Goal: Information Seeking & Learning: Learn about a topic

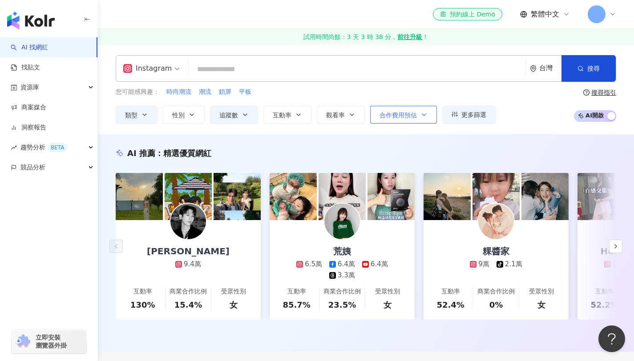
click at [410, 116] on span "合作費用預估" at bounding box center [398, 115] width 37 height 7
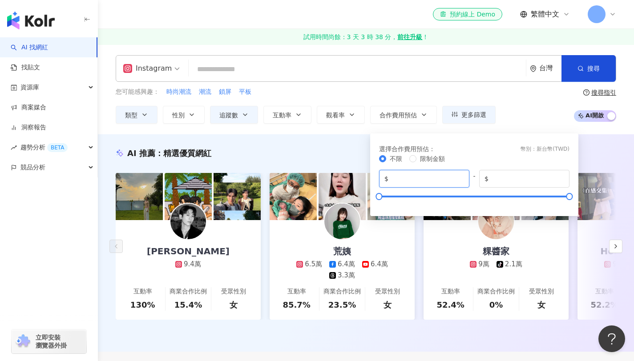
click at [420, 177] on input "*" at bounding box center [427, 179] width 74 height 10
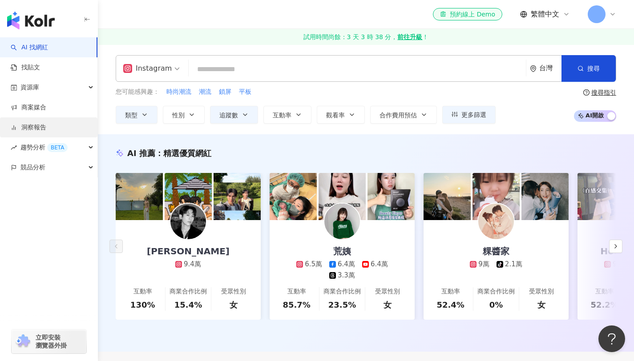
click at [38, 128] on link "洞察報告" at bounding box center [29, 127] width 36 height 9
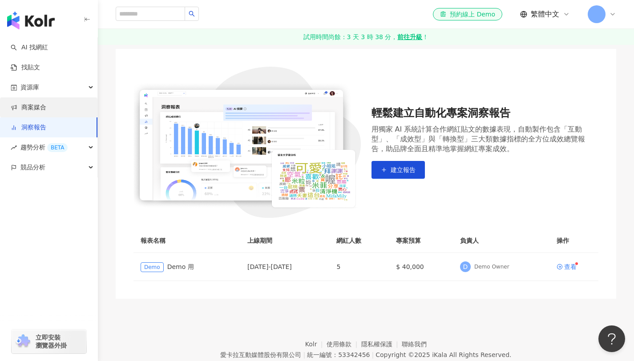
scroll to position [58, 0]
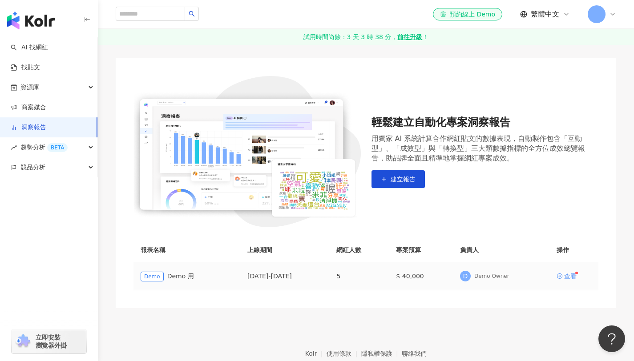
click at [568, 276] on div "查看" at bounding box center [570, 276] width 12 height 6
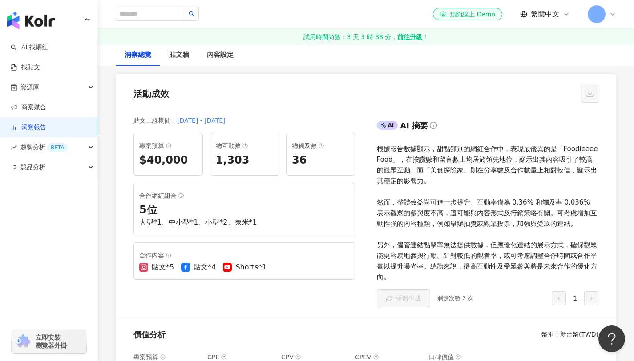
scroll to position [85, 0]
click at [132, 150] on div "貼文上線期間 ： 2025/3/1 - 2025/3/31 專案預算 $40,000 總互動數 1,303 總觸及數 36 合作網紅組合 5 位 大型*1、中…" at bounding box center [241, 213] width 251 height 210
click at [153, 159] on div "$40,000" at bounding box center [168, 160] width 58 height 15
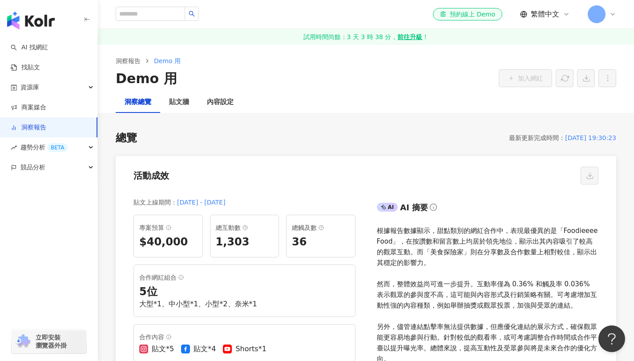
scroll to position [0, 0]
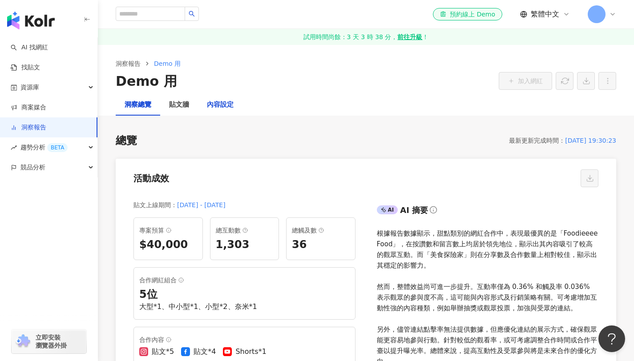
click at [213, 106] on div "內容設定" at bounding box center [220, 105] width 27 height 11
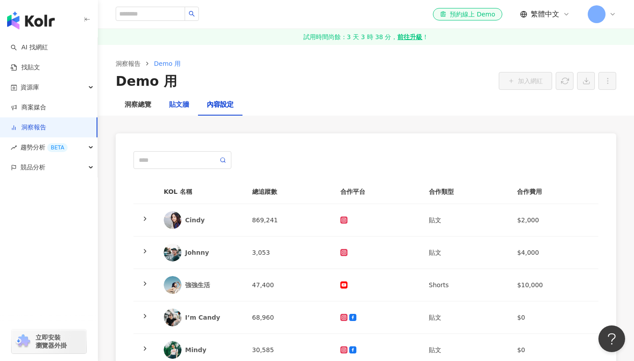
click at [172, 103] on div "貼文牆" at bounding box center [179, 105] width 20 height 11
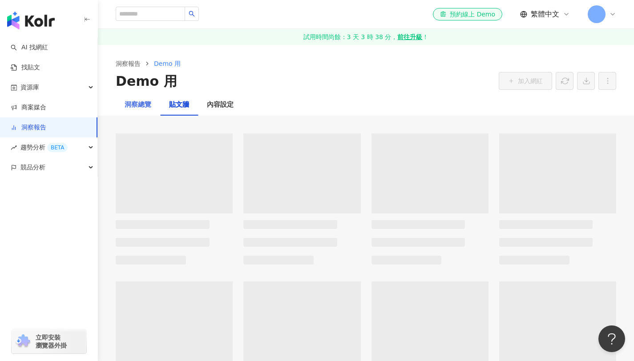
click at [151, 102] on div "洞察總覽" at bounding box center [138, 104] width 45 height 21
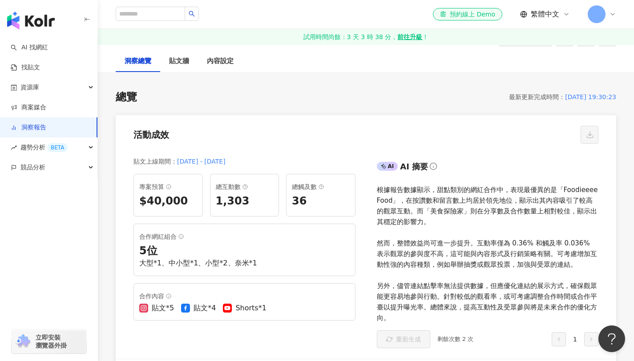
scroll to position [55, 0]
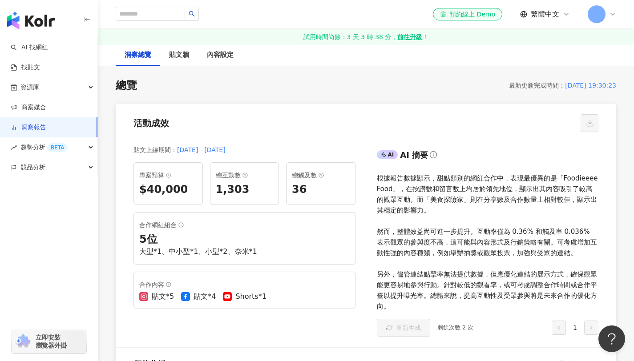
click at [212, 191] on div "總互動數 1,303" at bounding box center [244, 183] width 69 height 43
click at [173, 183] on div "$40,000" at bounding box center [168, 189] width 58 height 15
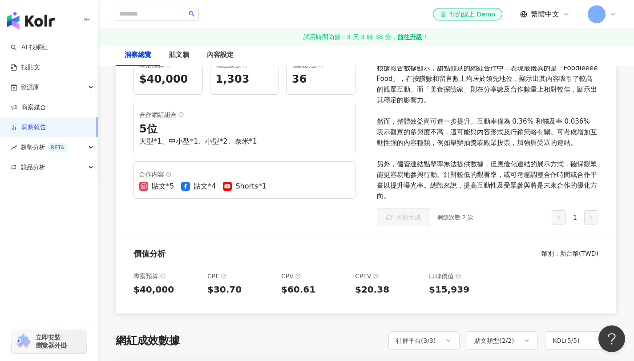
scroll to position [0, 0]
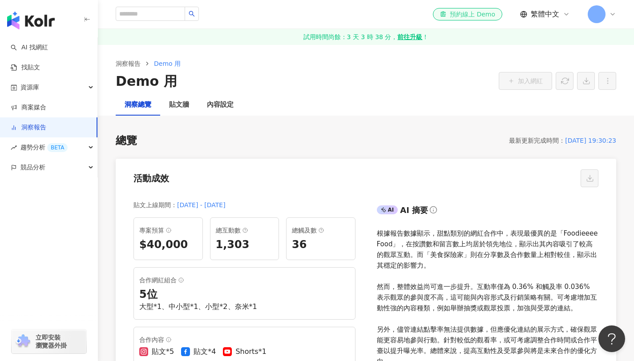
click at [494, 16] on div "el-icon-cs 預約線上 Demo" at bounding box center [467, 14] width 55 height 9
click at [176, 104] on div "貼文牆" at bounding box center [179, 105] width 20 height 11
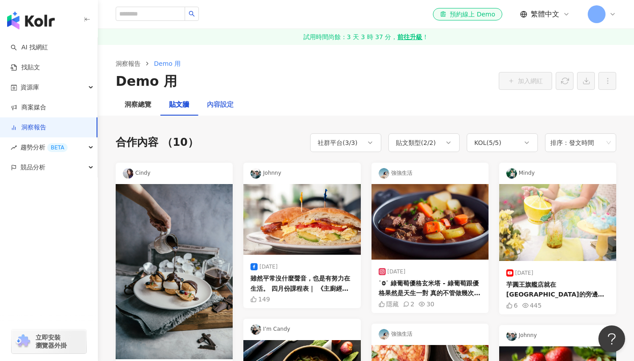
click at [232, 104] on div "內容設定" at bounding box center [220, 104] width 45 height 21
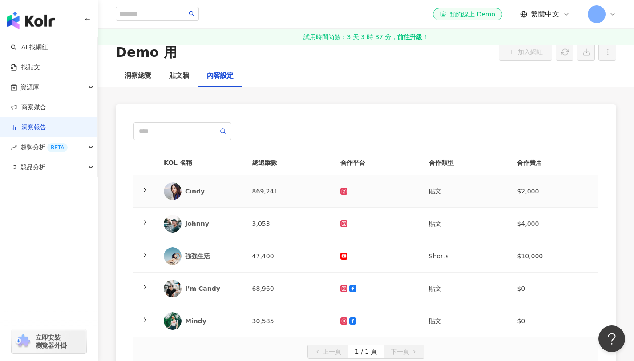
scroll to position [33, 0]
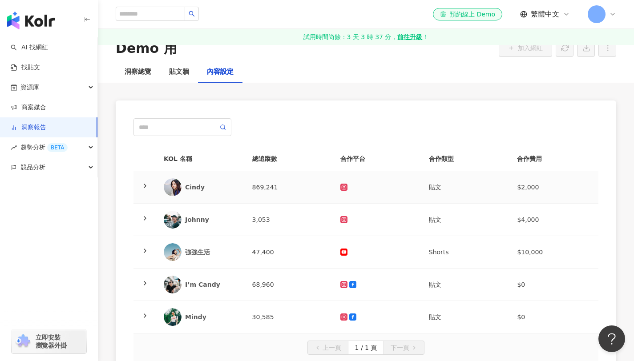
click at [339, 187] on td at bounding box center [377, 187] width 89 height 32
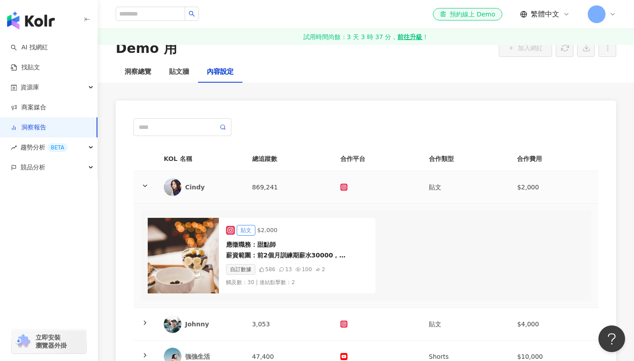
click at [248, 170] on th "總追蹤數" at bounding box center [289, 159] width 89 height 24
click at [204, 190] on div "Cindy" at bounding box center [211, 187] width 53 height 9
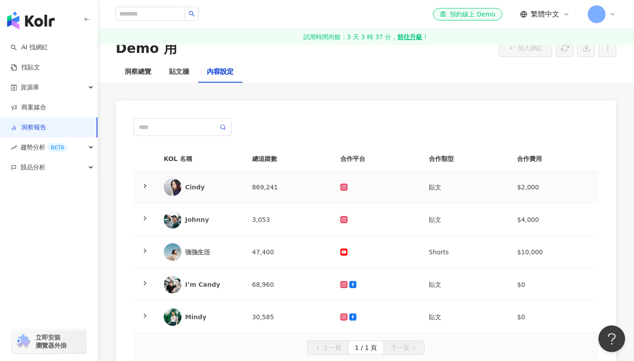
click at [197, 190] on div "Cindy" at bounding box center [211, 187] width 53 height 9
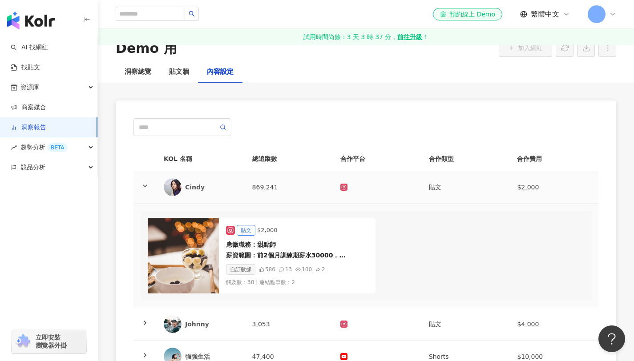
click at [192, 190] on div "Cindy" at bounding box center [211, 187] width 53 height 9
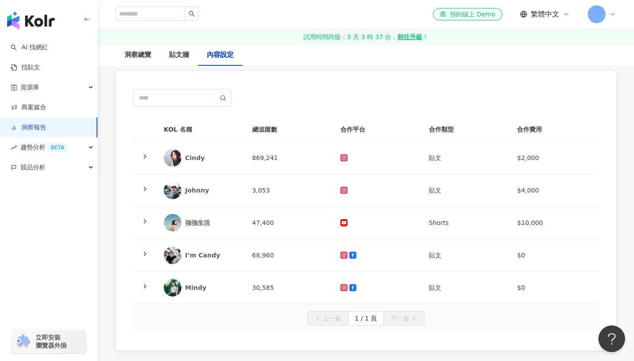
scroll to position [63, 0]
click at [207, 258] on div "I’m Candy" at bounding box center [211, 255] width 53 height 9
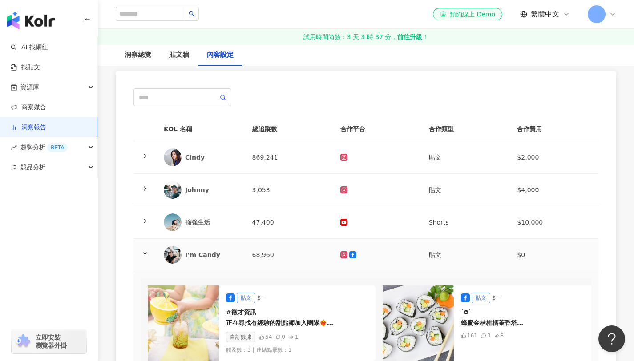
click at [207, 258] on div "I’m Candy" at bounding box center [211, 255] width 53 height 9
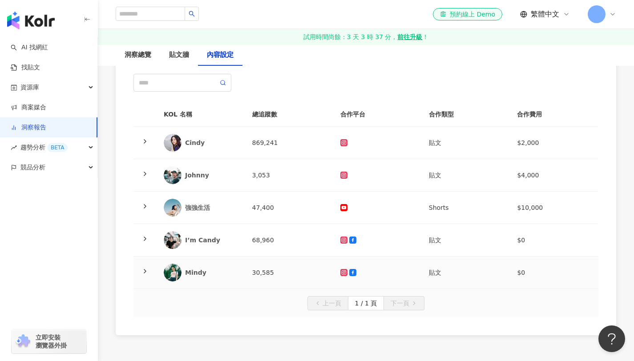
click at [207, 270] on div "Mindy" at bounding box center [211, 272] width 53 height 9
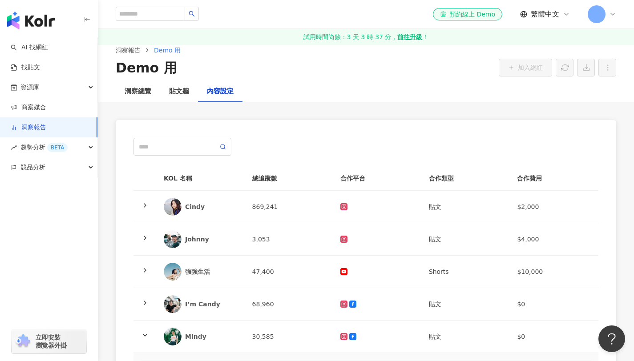
scroll to position [23, 0]
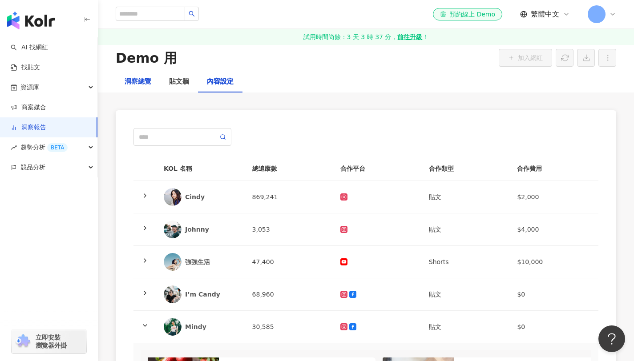
click at [136, 85] on div "洞察總覽" at bounding box center [138, 82] width 27 height 11
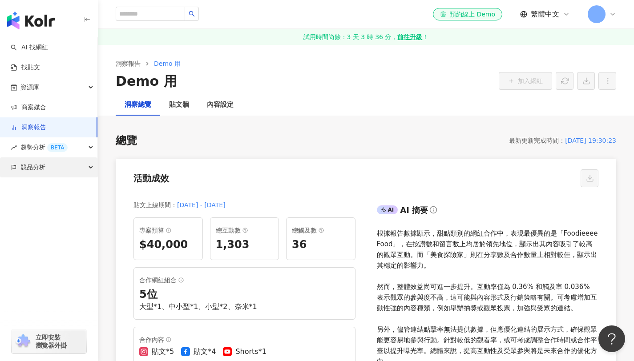
click at [46, 174] on div "競品分析" at bounding box center [48, 168] width 97 height 20
click at [46, 125] on link "洞察報告" at bounding box center [29, 127] width 36 height 9
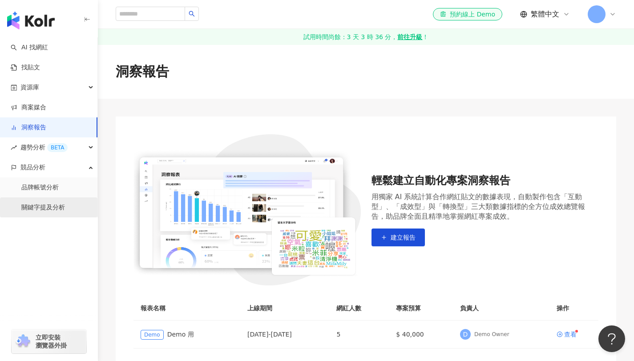
click at [48, 212] on link "關鍵字提及分析" at bounding box center [43, 207] width 44 height 9
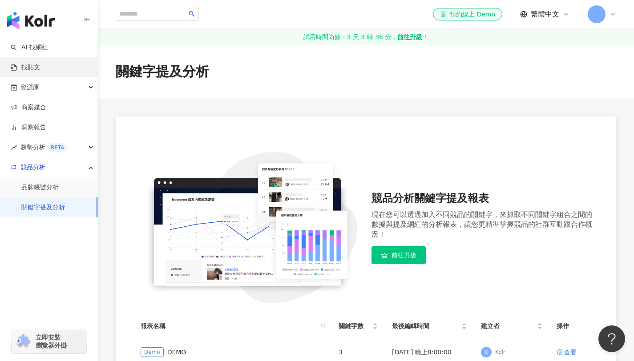
click at [38, 65] on link "找貼文" at bounding box center [25, 67] width 29 height 9
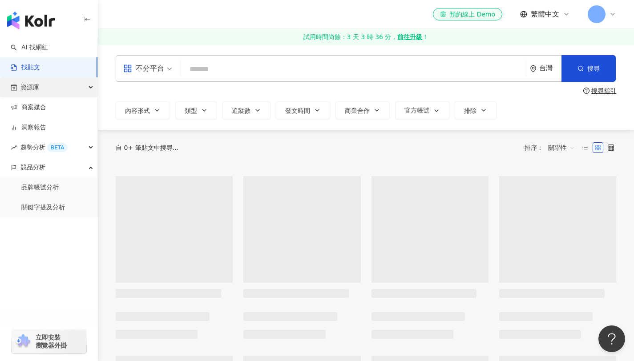
click at [46, 92] on div "資源庫" at bounding box center [48, 87] width 97 height 20
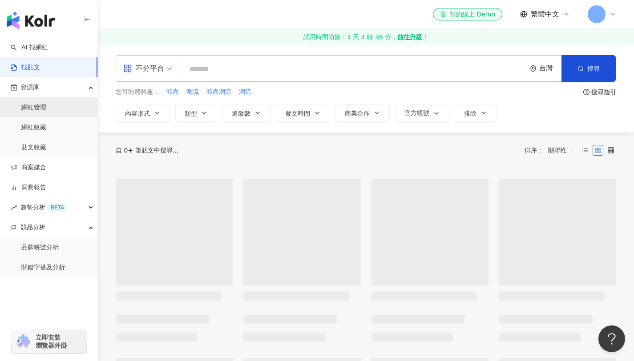
click at [46, 112] on link "網紅管理" at bounding box center [33, 107] width 25 height 9
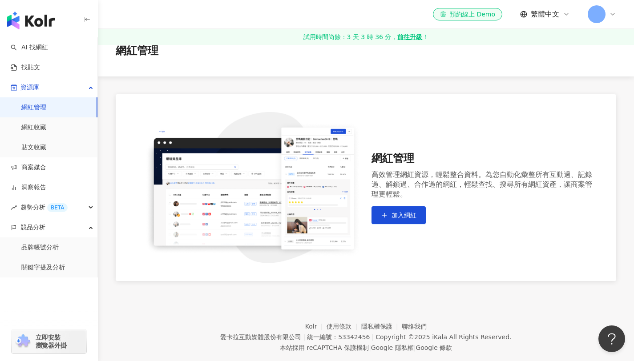
scroll to position [19, 0]
click at [39, 65] on link "找貼文" at bounding box center [25, 67] width 29 height 9
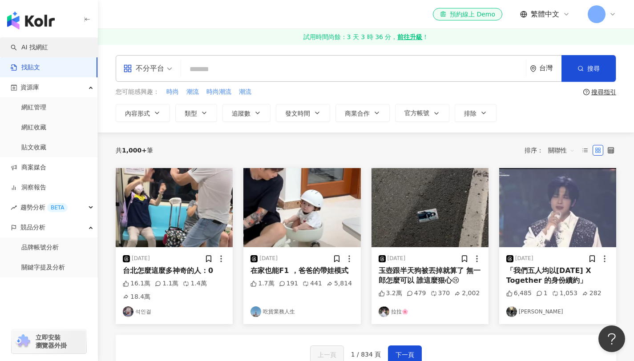
click at [42, 52] on link "AI 找網紅" at bounding box center [29, 47] width 37 height 9
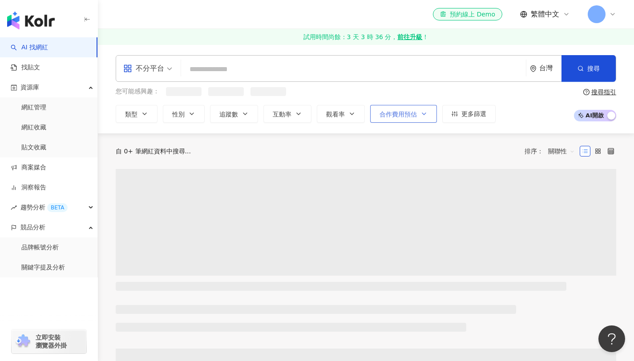
click at [404, 112] on span "合作費用預估" at bounding box center [398, 114] width 37 height 7
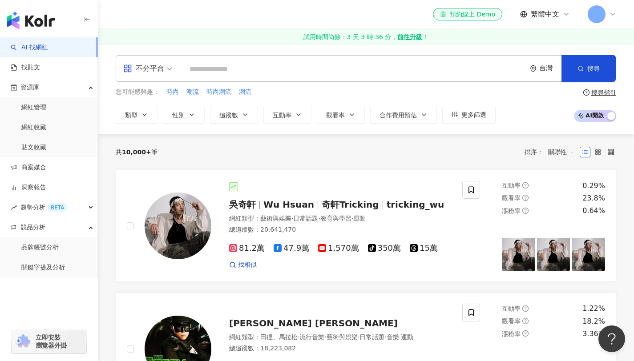
click at [300, 78] on div "不分平台 台灣 搜尋" at bounding box center [366, 68] width 501 height 27
click at [304, 72] on input "search" at bounding box center [354, 69] width 338 height 17
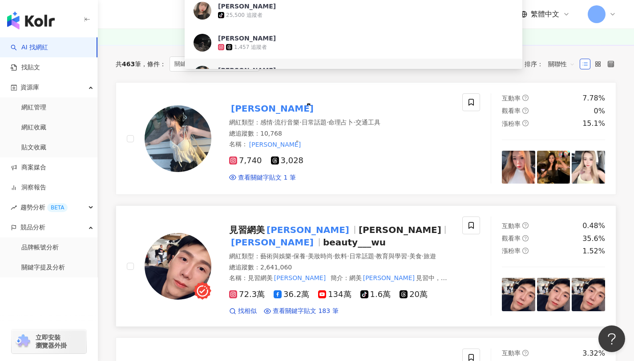
scroll to position [130, 0]
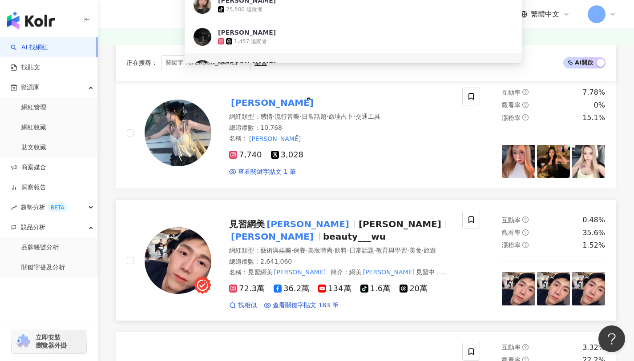
type input "**"
click at [452, 238] on div "見習網美 小吳 Emily 小吳 beauty___wu 網紅類型 ： 藝術與娛樂 · 保養 · 美妝時尚 · 飲料 · 日常話題 · 教育與學習 · 美食 …" at bounding box center [295, 260] width 336 height 99
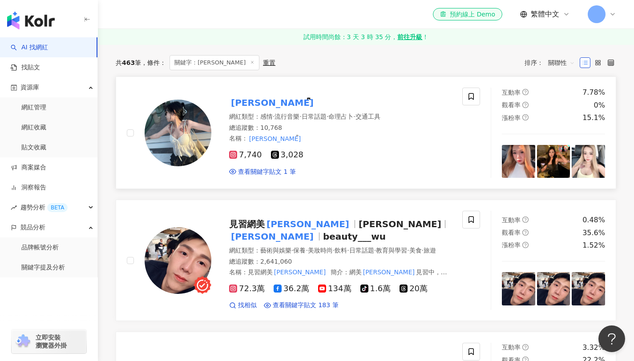
scroll to position [0, 0]
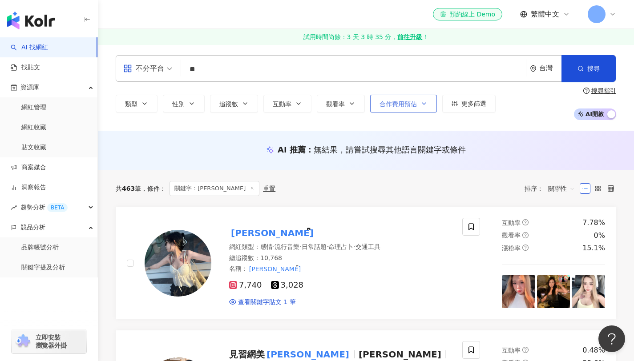
click at [407, 101] on span "合作費用預估" at bounding box center [398, 104] width 37 height 7
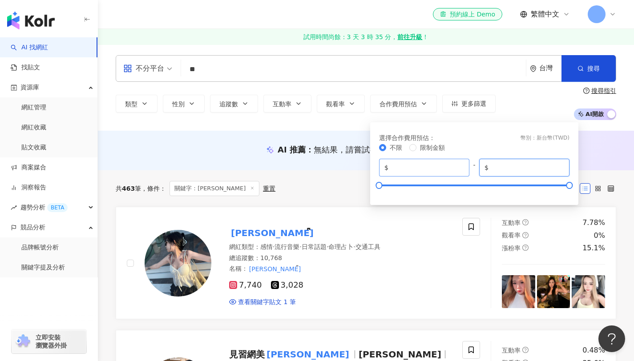
drag, startPoint x: 515, startPoint y: 165, endPoint x: 454, endPoint y: 168, distance: 61.0
click at [454, 168] on div "$ * - $ *******" at bounding box center [474, 168] width 190 height 18
click at [415, 166] on input "*" at bounding box center [427, 168] width 74 height 10
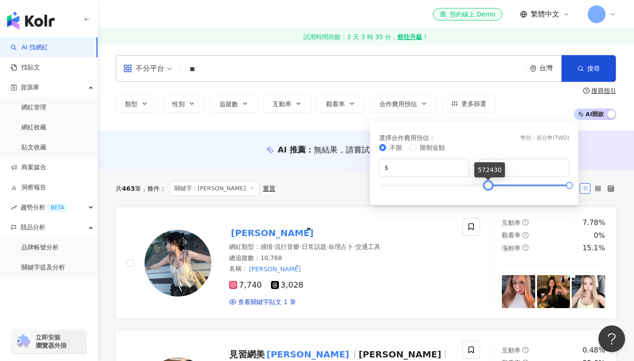
drag, startPoint x: 377, startPoint y: 186, endPoint x: 486, endPoint y: 184, distance: 108.6
click at [486, 184] on div at bounding box center [488, 185] width 5 height 5
drag, startPoint x: 436, startPoint y: 165, endPoint x: 383, endPoint y: 167, distance: 52.6
click at [383, 167] on span "$ ******" at bounding box center [424, 168] width 90 height 18
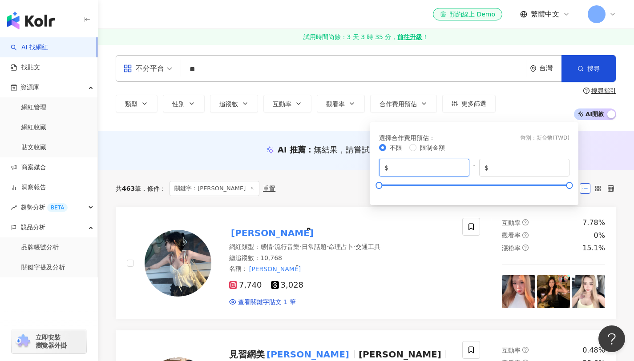
click at [431, 169] on input "*" at bounding box center [427, 168] width 74 height 10
click at [420, 170] on input "*" at bounding box center [427, 168] width 74 height 10
drag, startPoint x: 379, startPoint y: 187, endPoint x: 445, endPoint y: 188, distance: 65.9
click at [434, 188] on div at bounding box center [431, 185] width 5 height 5
click at [427, 174] on span "$ ******" at bounding box center [424, 168] width 90 height 18
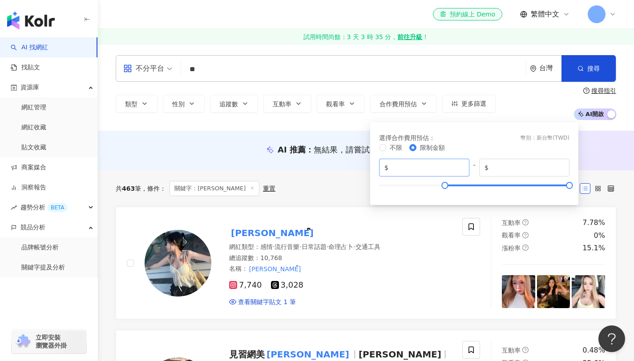
click at [389, 165] on span "$ ******" at bounding box center [424, 168] width 90 height 18
type input "******"
drag, startPoint x: 446, startPoint y: 183, endPoint x: 454, endPoint y: 183, distance: 8.5
click at [454, 183] on div at bounding box center [453, 185] width 5 height 5
click at [514, 167] on input "*******" at bounding box center [527, 168] width 74 height 10
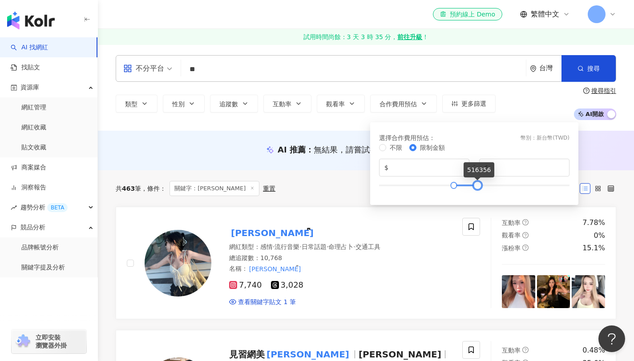
type input "******"
drag, startPoint x: 571, startPoint y: 185, endPoint x: 477, endPoint y: 187, distance: 93.9
click at [477, 187] on div at bounding box center [475, 185] width 5 height 5
click at [397, 169] on input "******" at bounding box center [427, 168] width 74 height 10
type input "******"
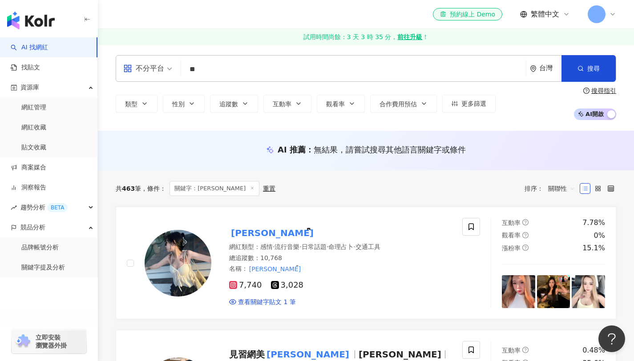
click at [598, 147] on div "AI 推薦 ： 無結果，請嘗試搜尋其他語言關鍵字或條件" at bounding box center [366, 149] width 501 height 11
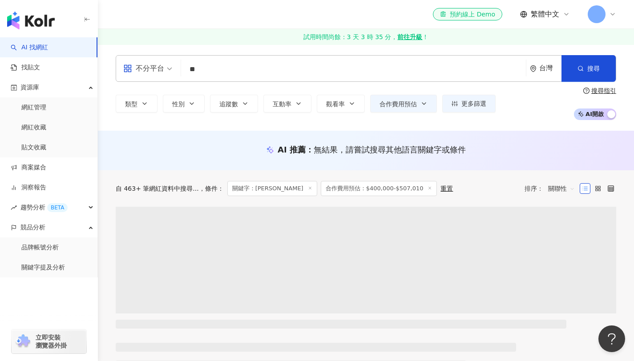
click at [588, 53] on div "不分平台 ** 台灣 搜尋 4077340d-06de-482d-9989-0831a9b328b3 dded3cda-1f92-4aa4-9e42-4bdd…" at bounding box center [366, 88] width 536 height 86
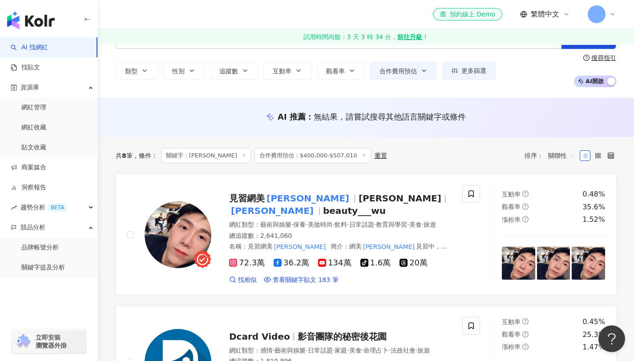
scroll to position [43, 0]
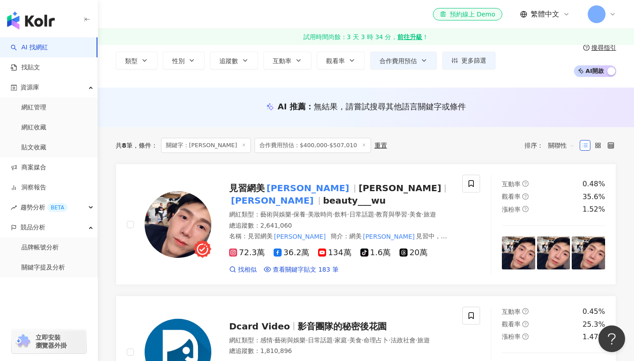
click at [242, 146] on icon at bounding box center [244, 145] width 4 height 4
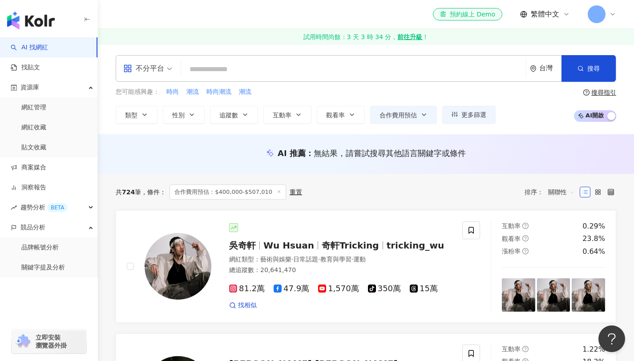
click at [380, 187] on div "共 724 筆 條件 ： 合作費用預估：$400,000-$507,010 重置 排序： 關聯性" at bounding box center [366, 192] width 501 height 15
click at [476, 113] on span "更多篩選" at bounding box center [473, 114] width 25 height 7
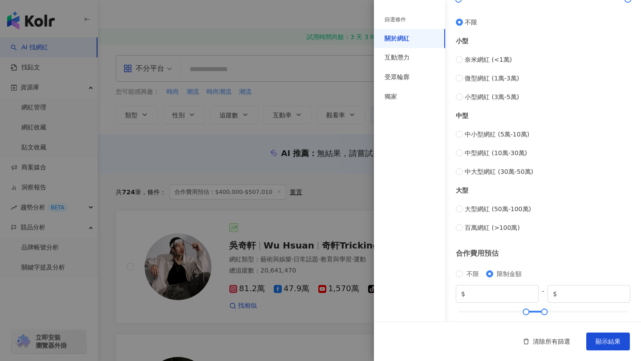
scroll to position [300, 0]
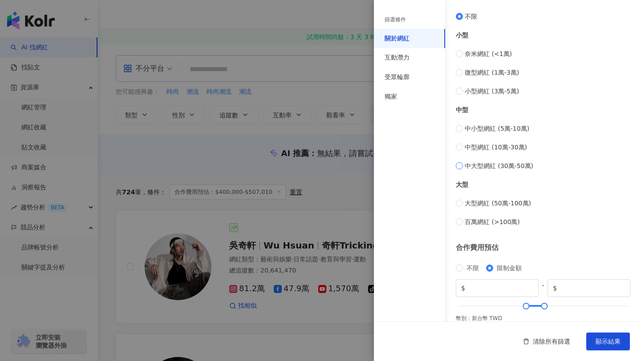
type input "******"
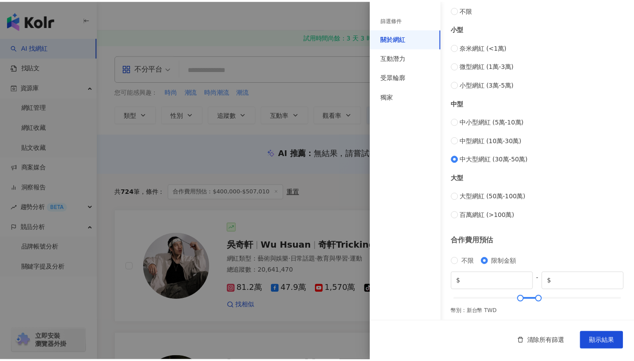
scroll to position [311, 0]
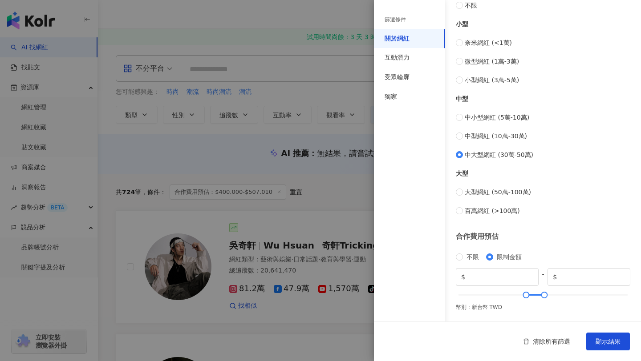
click at [620, 354] on div "清除所有篩選 顯示結果" at bounding box center [507, 342] width 267 height 40
click at [619, 347] on button "顯示結果" at bounding box center [608, 342] width 44 height 18
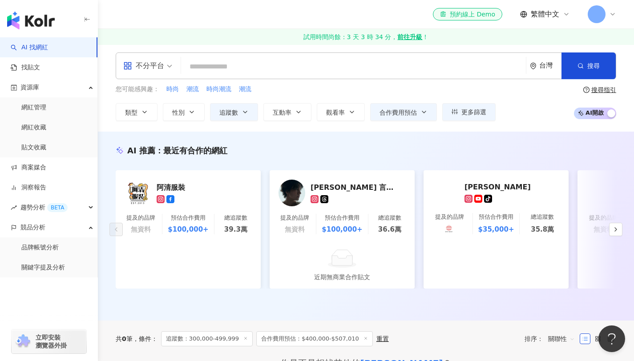
scroll to position [4, 0]
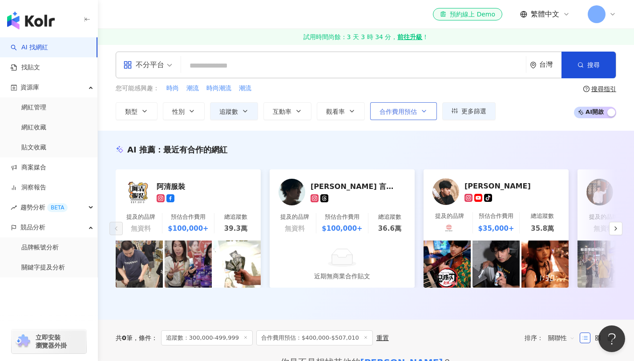
click at [413, 106] on button "合作費用預估" at bounding box center [403, 111] width 67 height 18
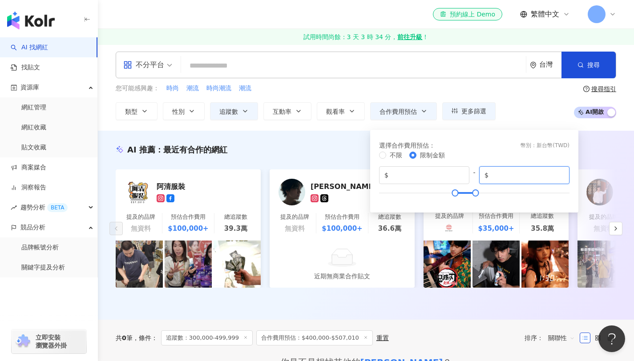
click at [497, 178] on input "******" at bounding box center [527, 175] width 74 height 10
type input "******"
drag, startPoint x: 478, startPoint y: 193, endPoint x: 495, endPoint y: 189, distance: 17.8
click at [495, 190] on div at bounding box center [492, 192] width 5 height 5
click at [604, 151] on div "AI 推薦 ： 最近有合作的網紅" at bounding box center [366, 149] width 501 height 11
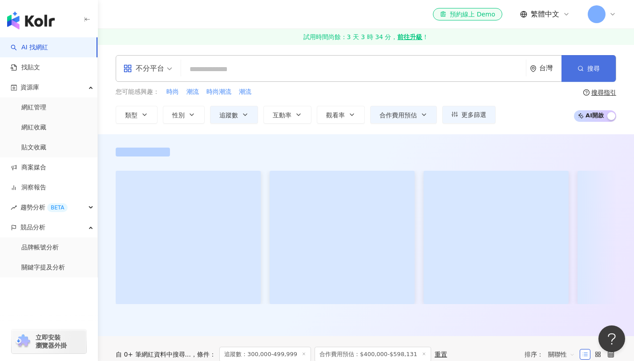
click at [594, 62] on button "搜尋" at bounding box center [589, 68] width 54 height 27
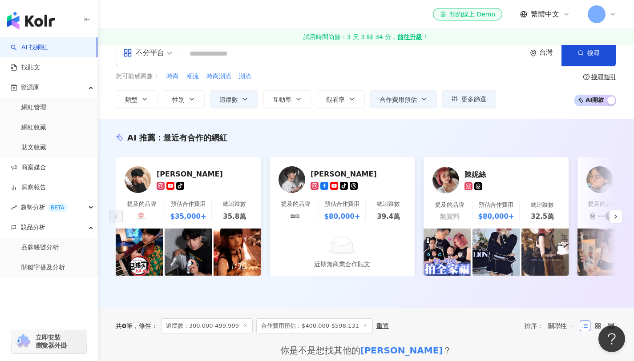
scroll to position [27, 0]
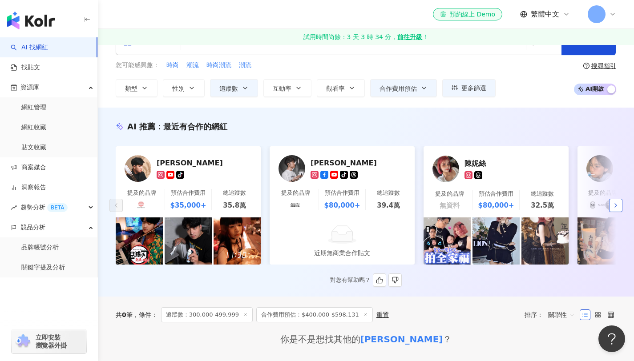
click at [617, 209] on icon "button" at bounding box center [615, 205] width 7 height 7
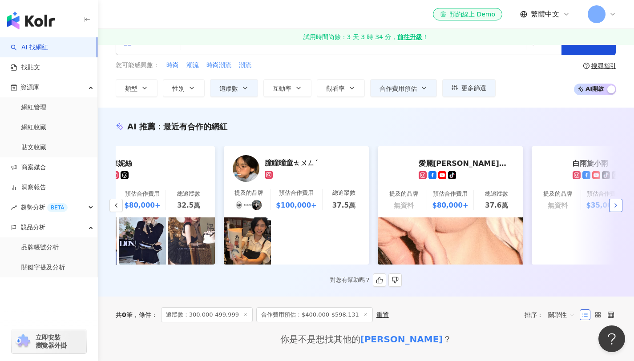
scroll to position [0, 462]
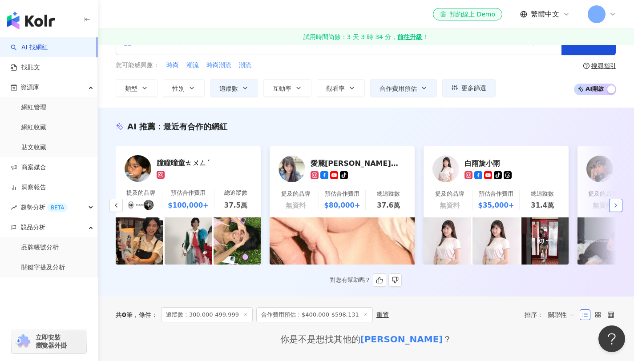
click at [617, 209] on icon "button" at bounding box center [615, 205] width 7 height 7
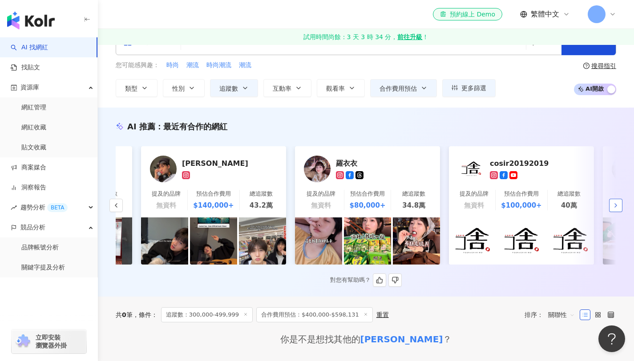
scroll to position [0, 924]
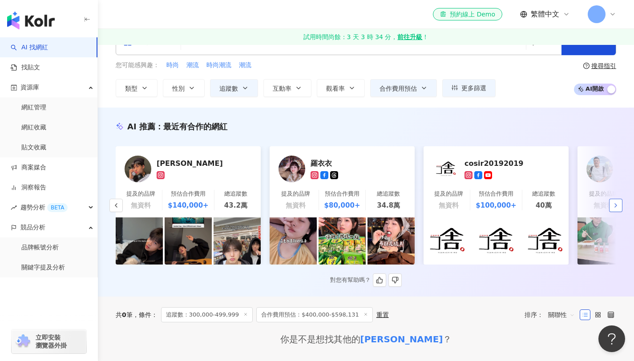
click at [617, 209] on icon "button" at bounding box center [615, 205] width 7 height 7
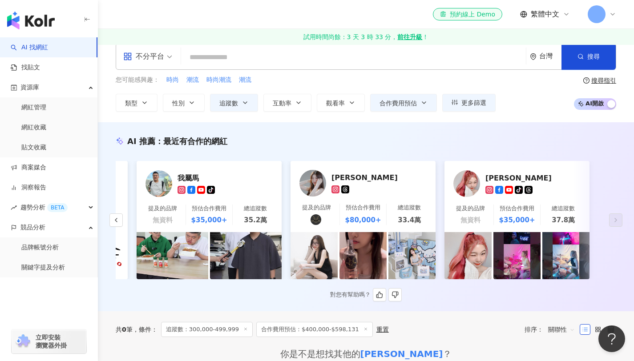
scroll to position [0, 0]
